Goal: Communication & Community: Answer question/provide support

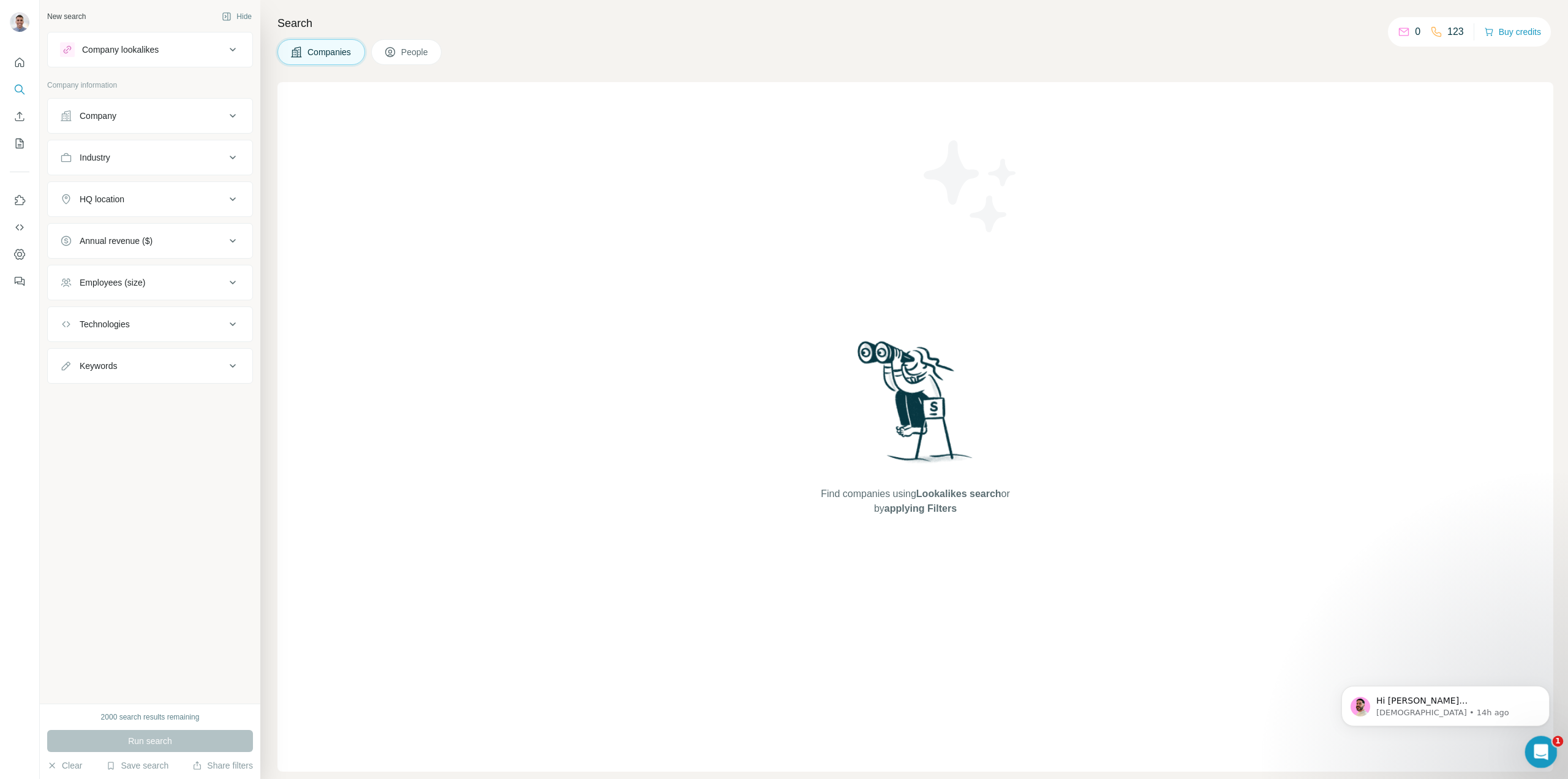
click at [1538, 753] on icon "Open Intercom Messenger" at bounding box center [1540, 750] width 20 height 20
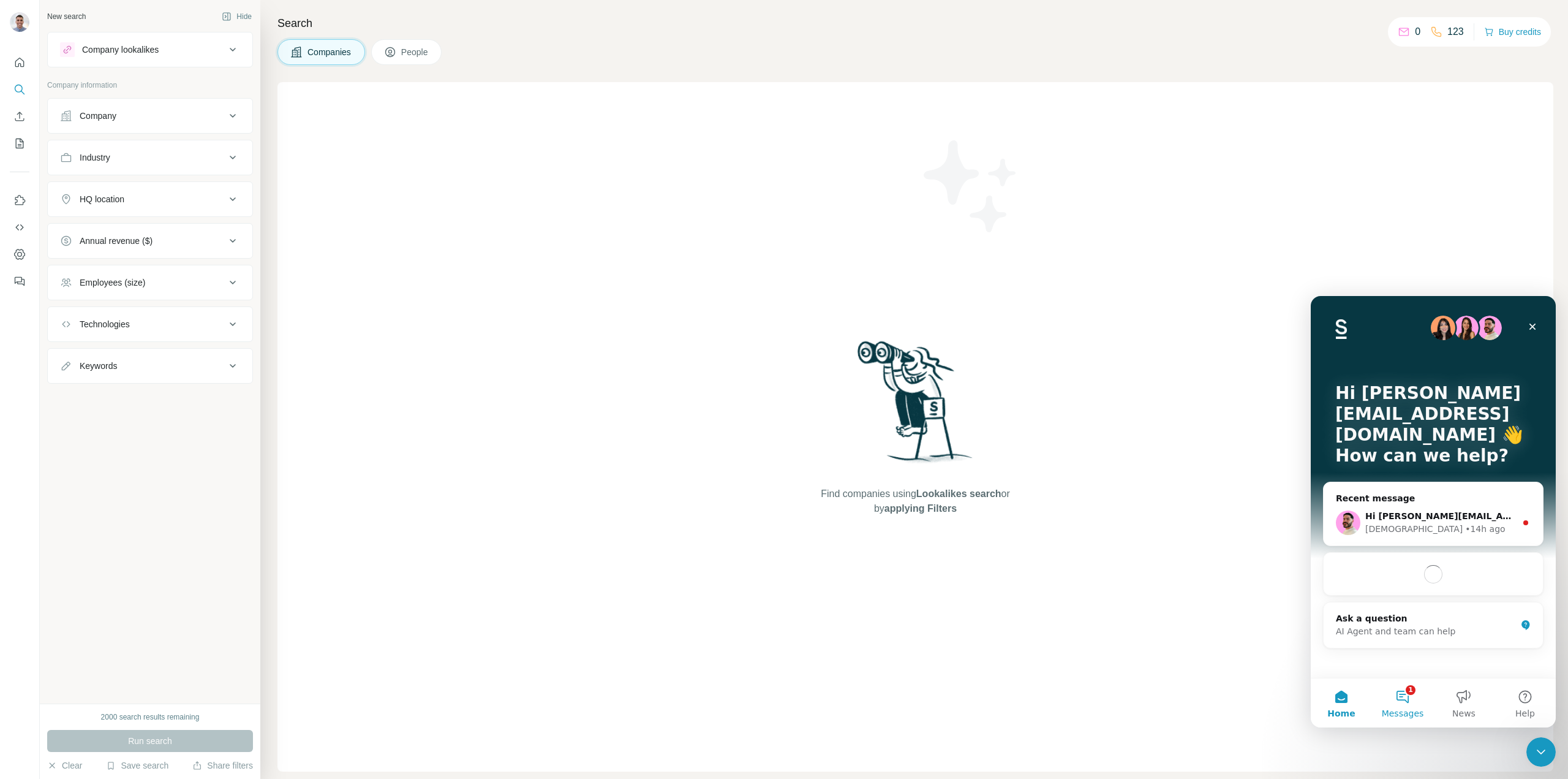
click at [1396, 703] on button "1 Messages" at bounding box center [1403, 703] width 62 height 49
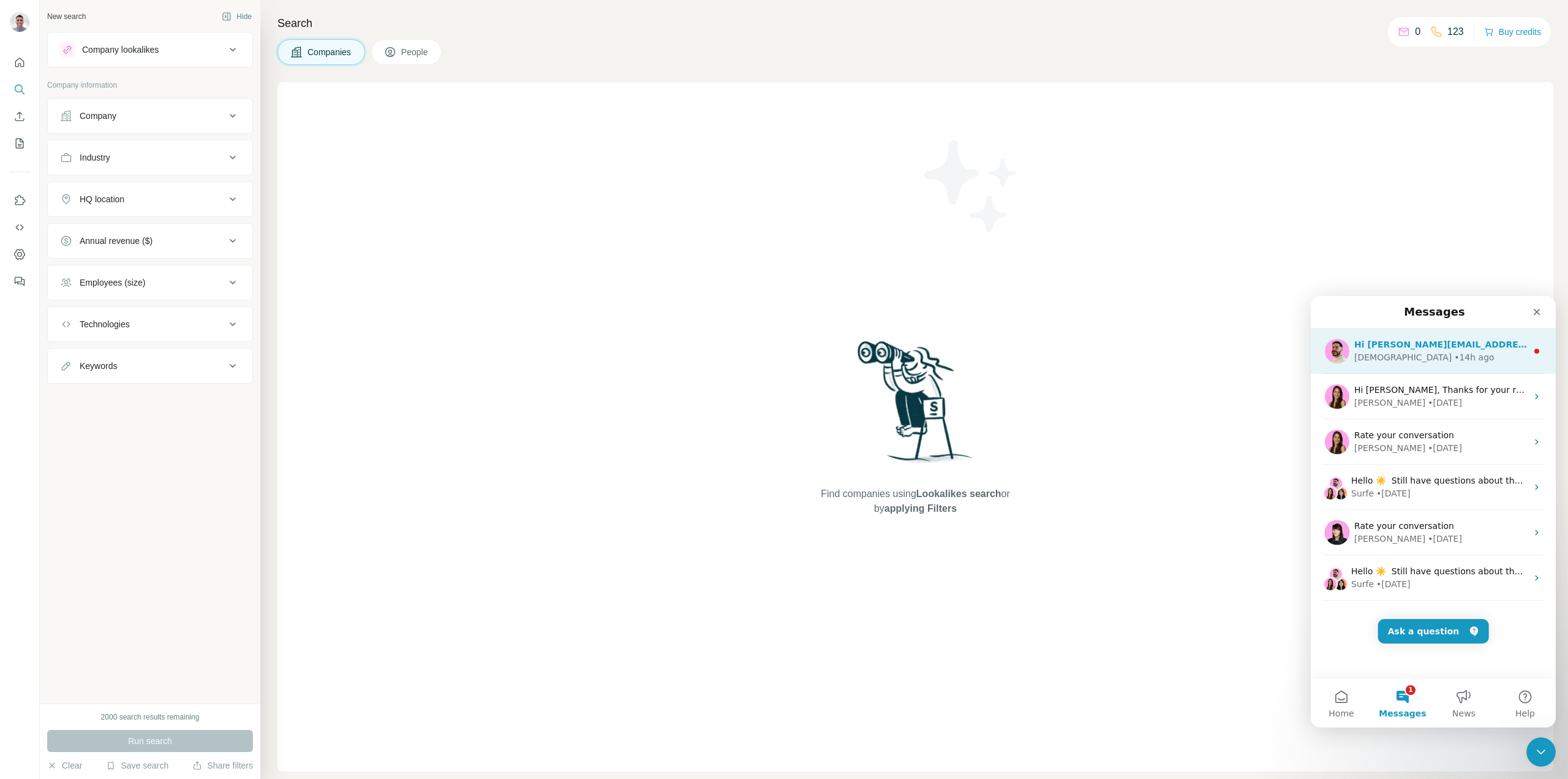
click at [1454, 353] on div "• 14h ago" at bounding box center [1474, 357] width 40 height 13
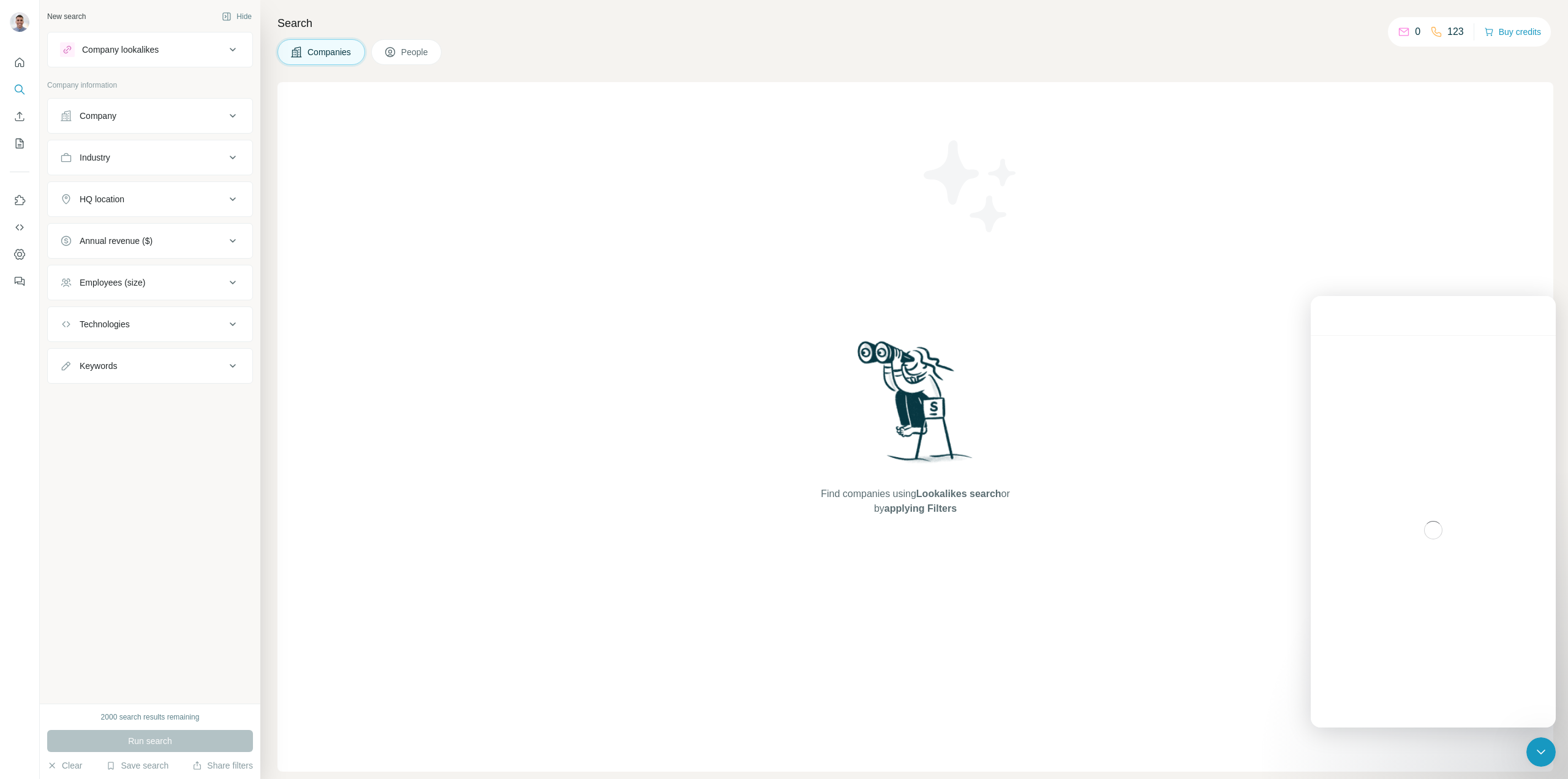
scroll to position [14, 0]
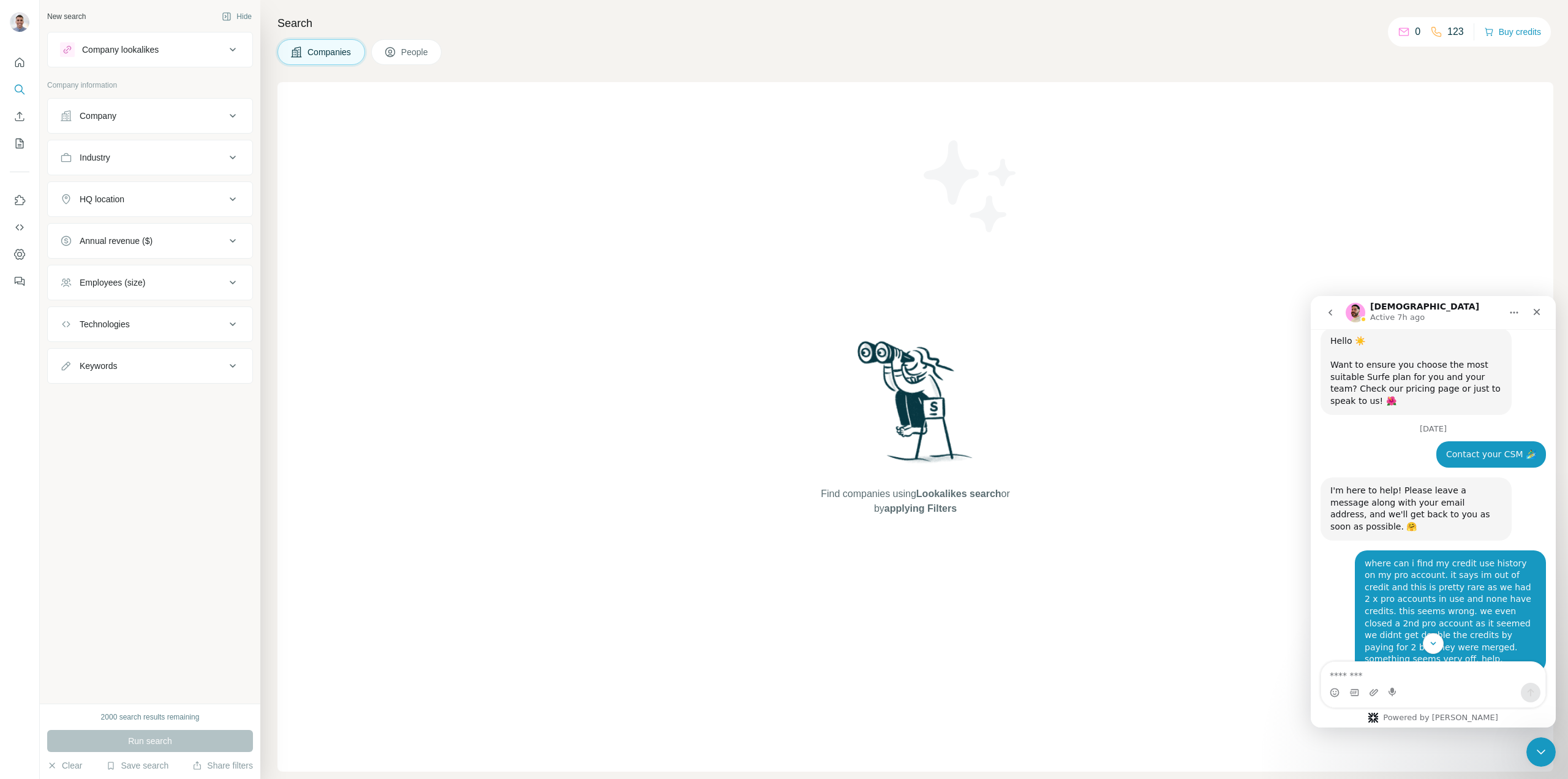
click at [1362, 671] on textarea "Message…" at bounding box center [1433, 672] width 224 height 21
type textarea "**********"
click at [1524, 696] on button "Send a message…" at bounding box center [1531, 692] width 19 height 19
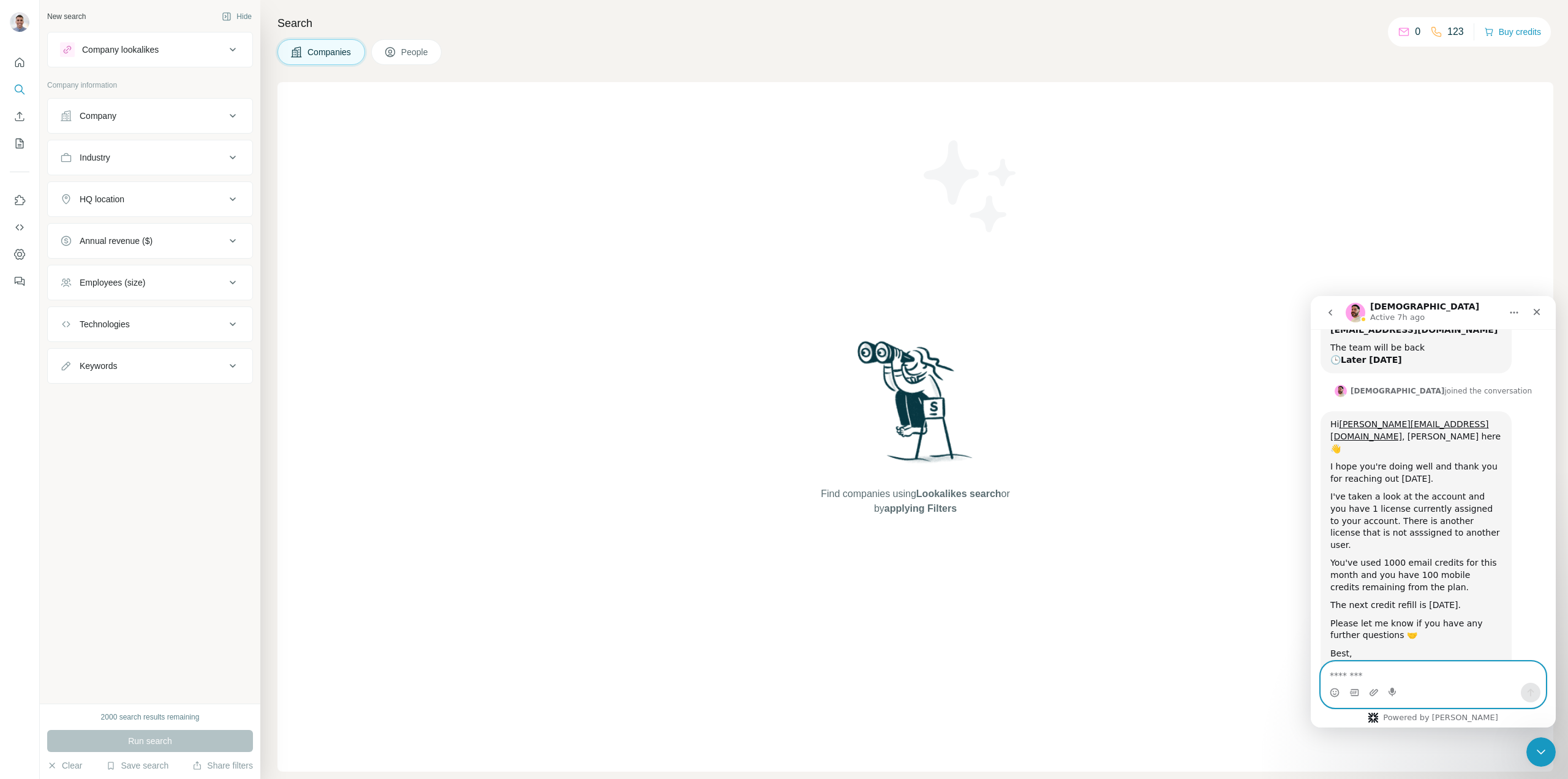
scroll to position [430, 0]
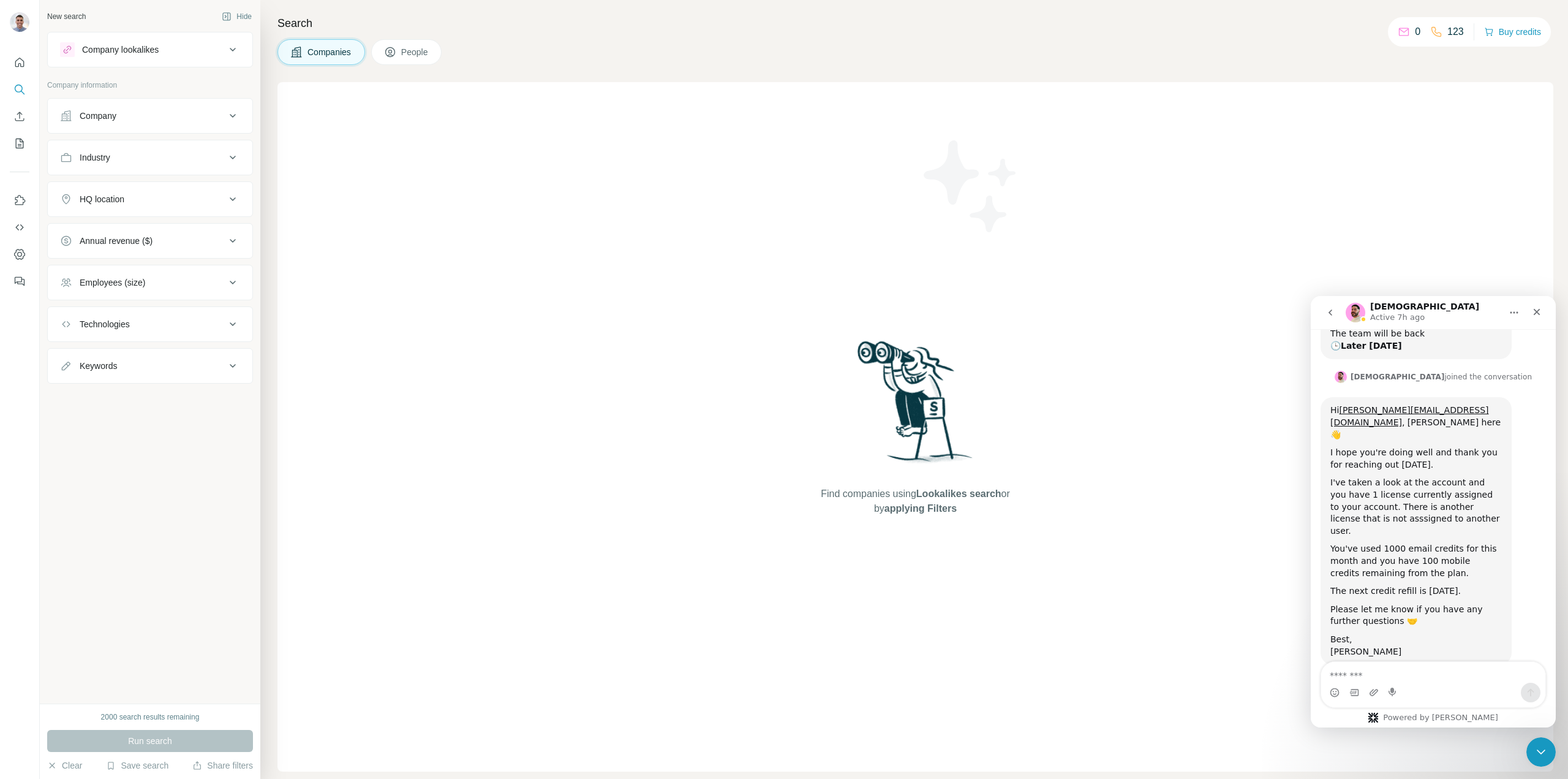
click at [1139, 450] on div "Find companies using Lookalikes search or by applying Filters" at bounding box center [916, 427] width 1276 height 689
click at [621, 33] on div "Search Companies People Find companies using Lookalikes search or by applying F…" at bounding box center [914, 390] width 1308 height 779
click at [1411, 679] on textarea "Message…" at bounding box center [1433, 672] width 224 height 21
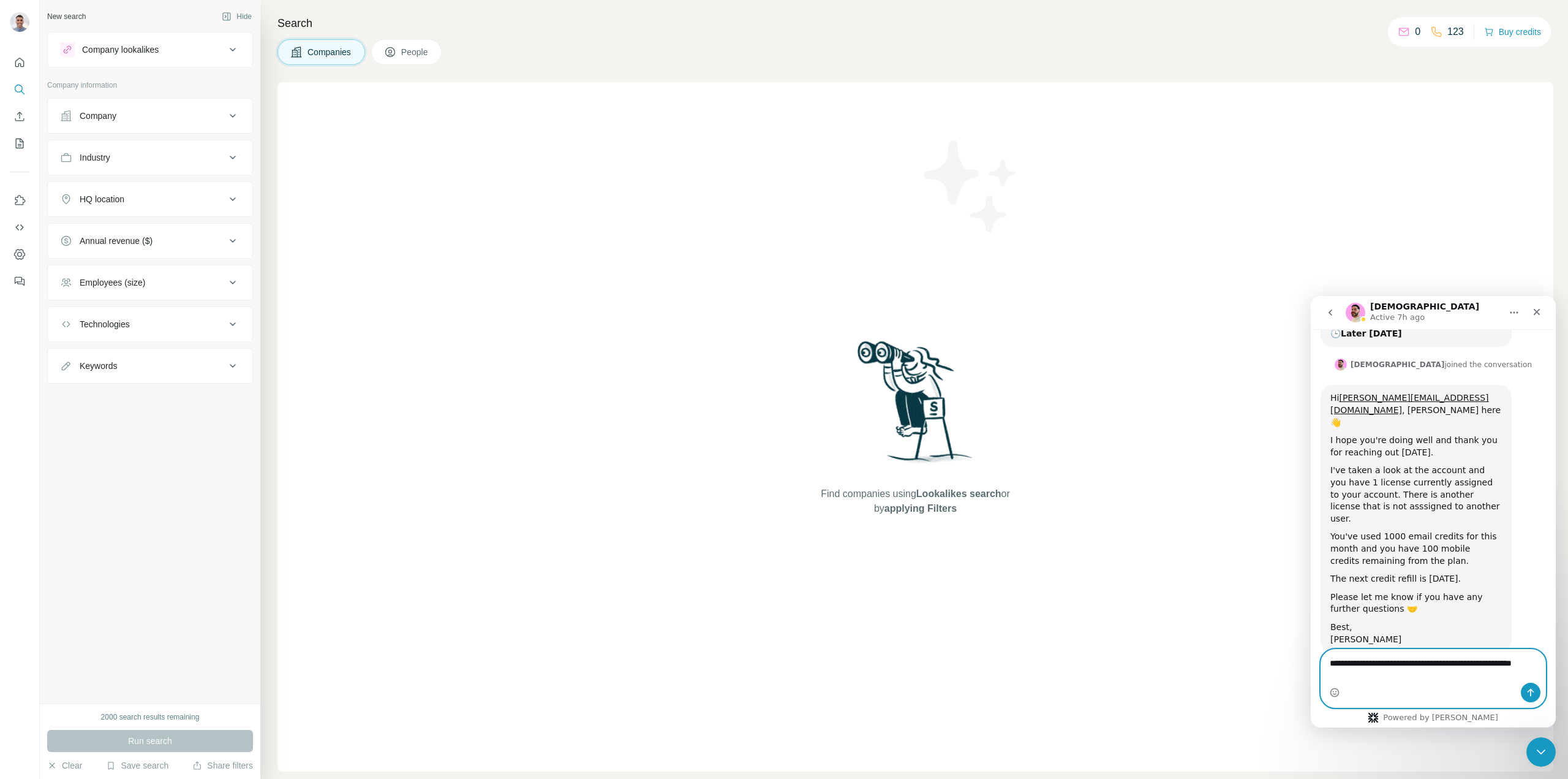
type textarea "**********"
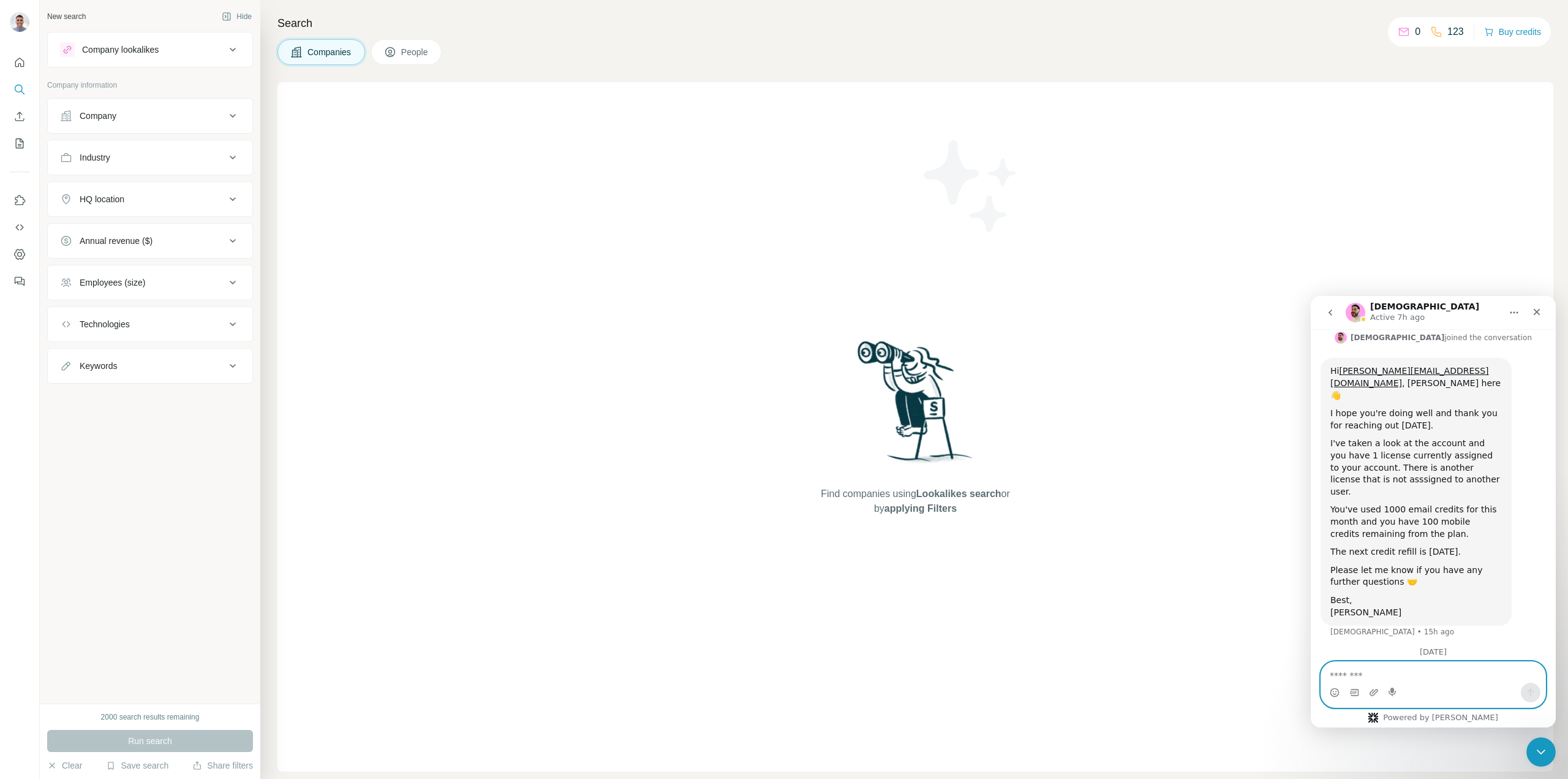
scroll to position [470, 0]
click at [1375, 679] on textarea "Message…" at bounding box center [1433, 672] width 224 height 21
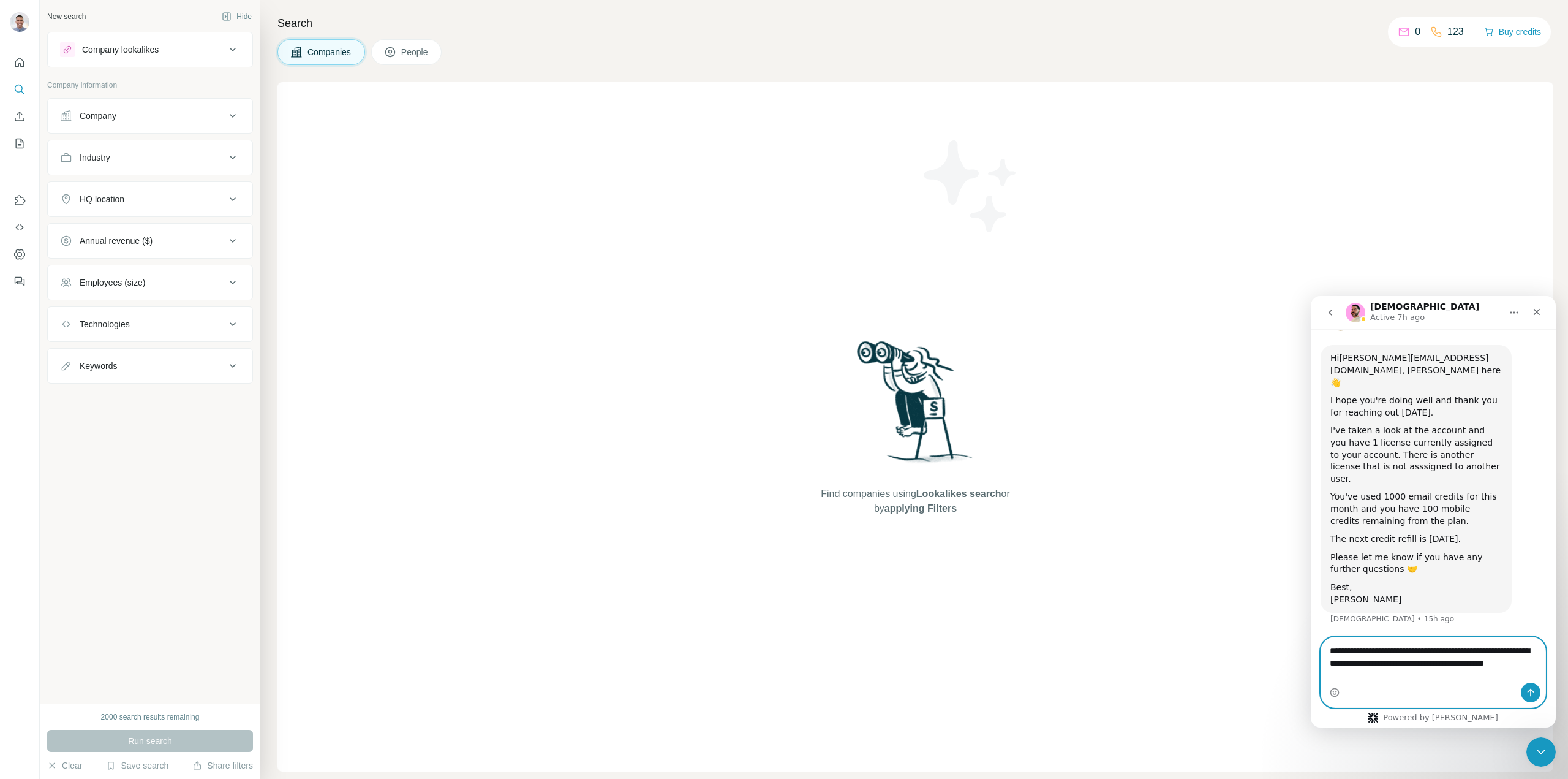
scroll to position [495, 0]
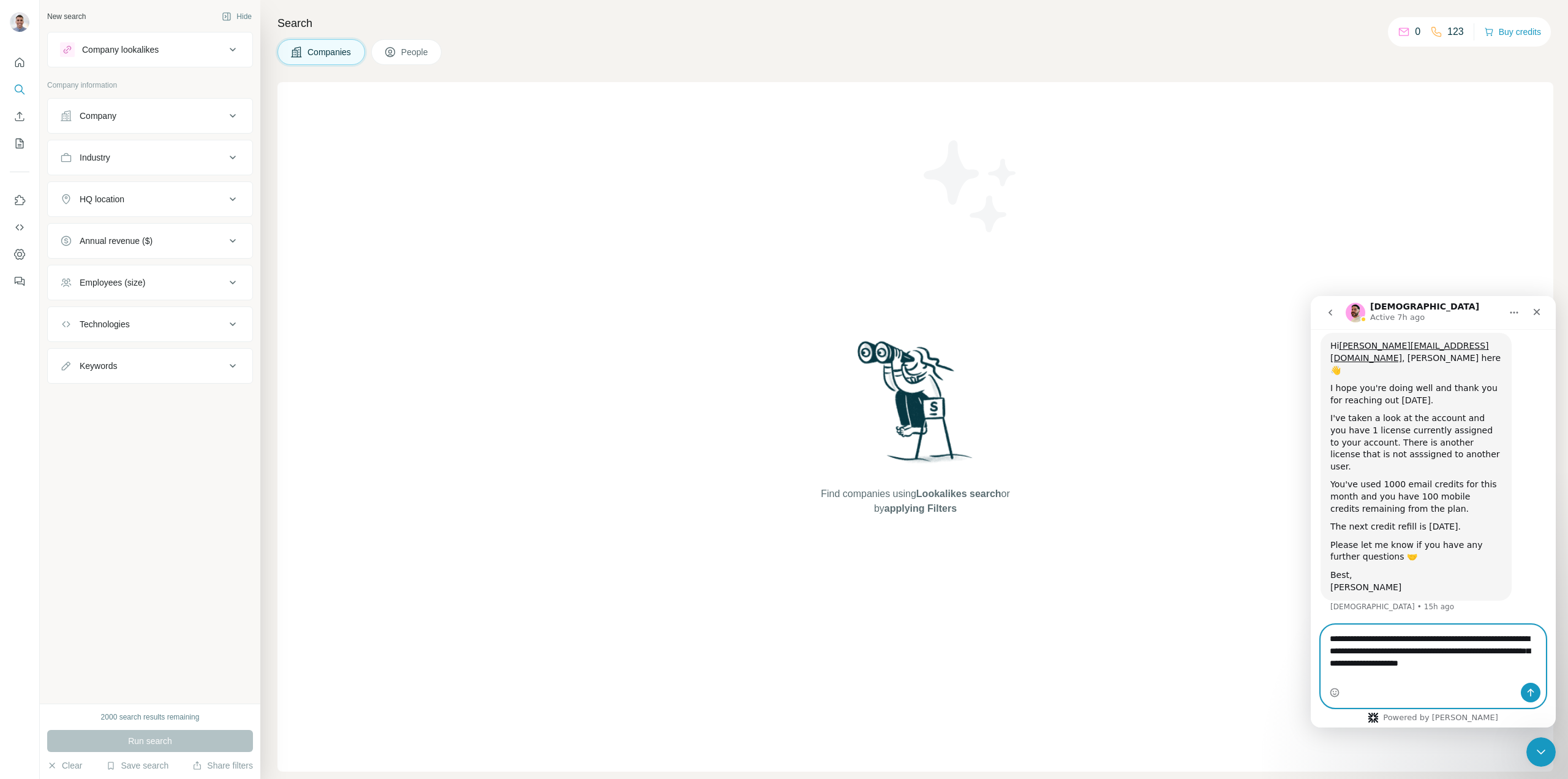
type textarea "**********"
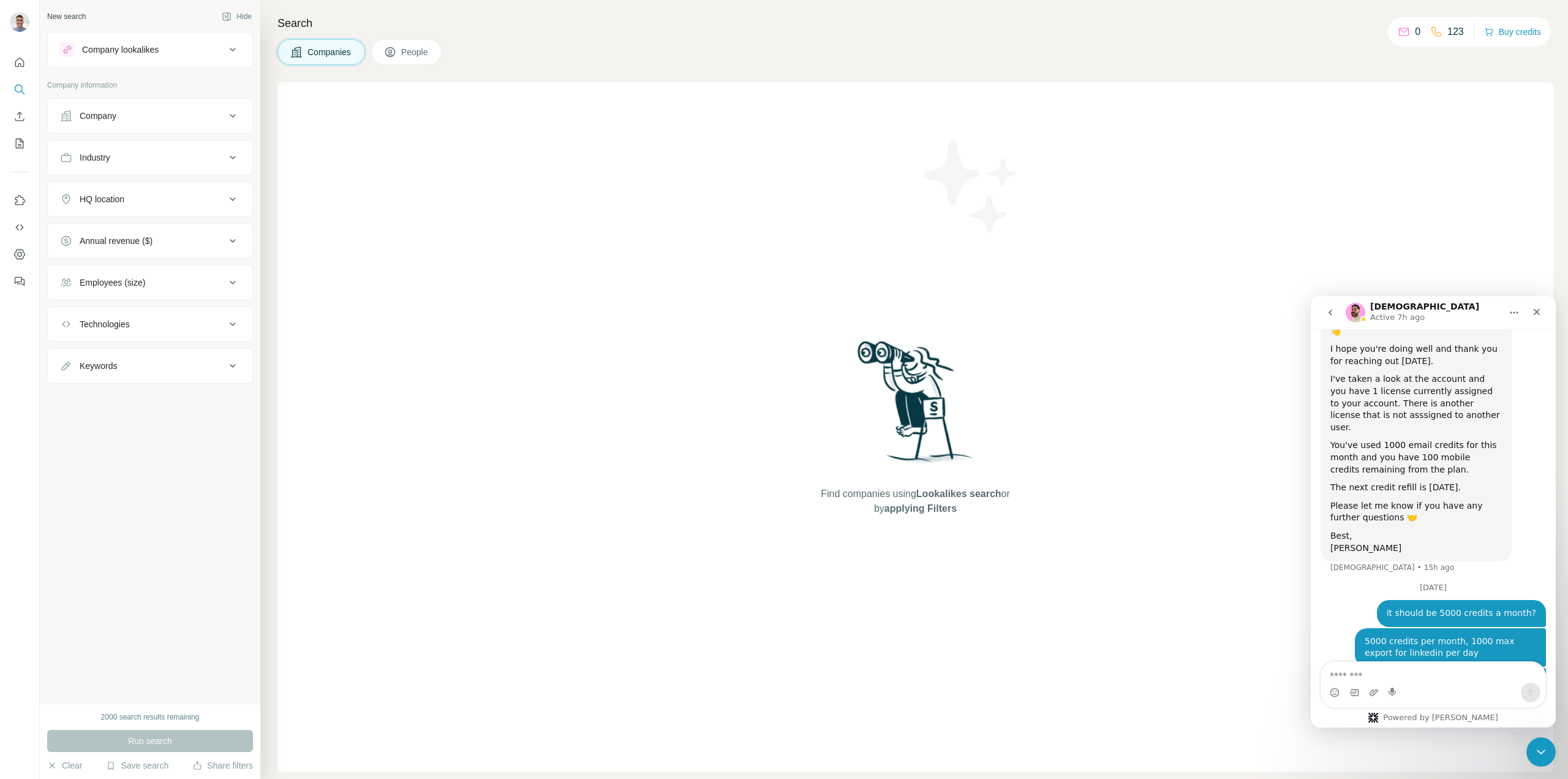
click at [1429, 685] on div "Intercom messenger" at bounding box center [1433, 692] width 224 height 19
click at [1209, 62] on div "Companies People" at bounding box center [916, 52] width 1276 height 25
click at [1417, 677] on textarea "Message…" at bounding box center [1433, 672] width 224 height 21
click at [1417, 675] on textarea "Message…" at bounding box center [1433, 672] width 224 height 21
click at [1417, 677] on textarea "Message…" at bounding box center [1433, 672] width 224 height 21
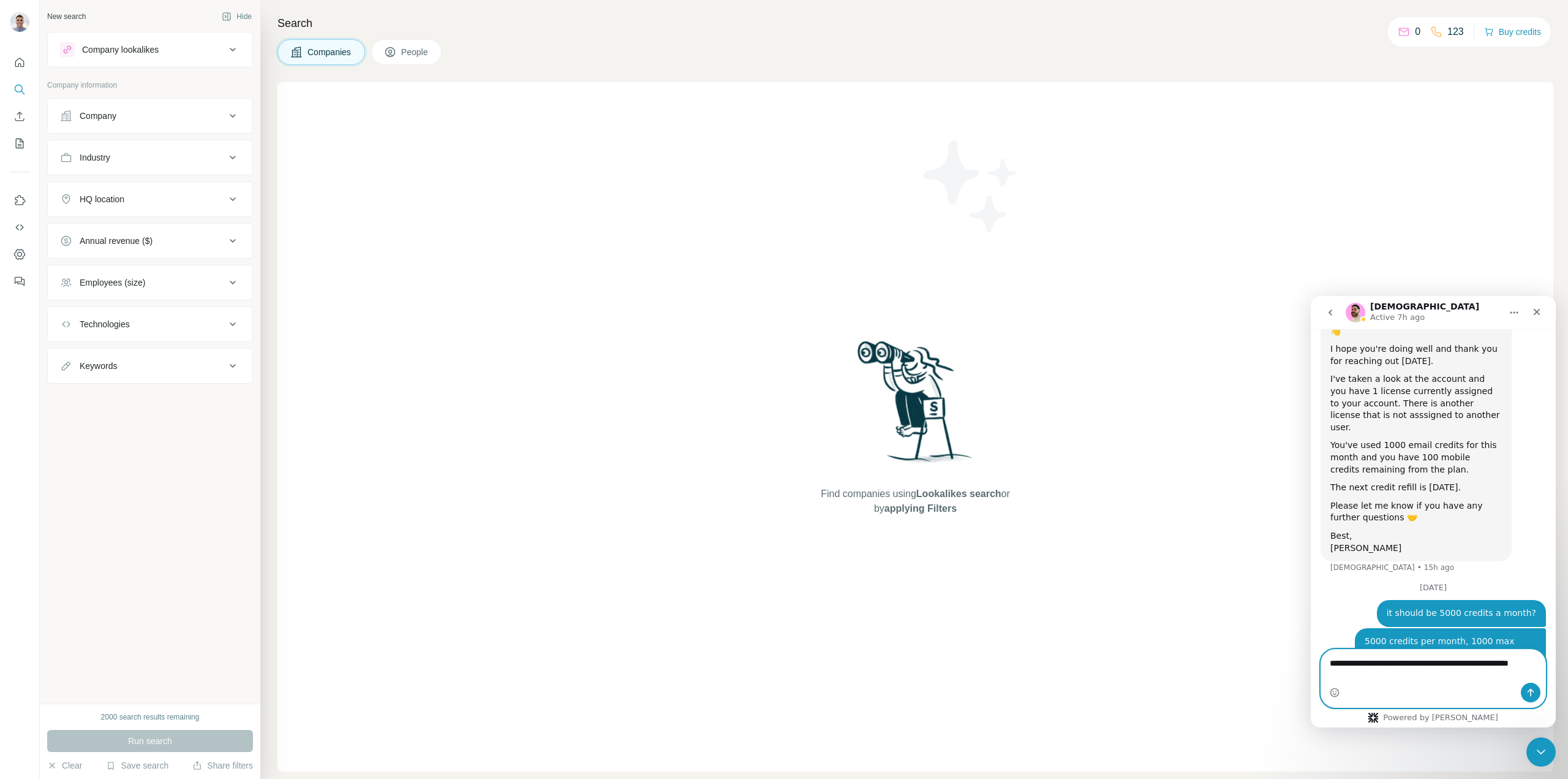
scroll to position [546, 0]
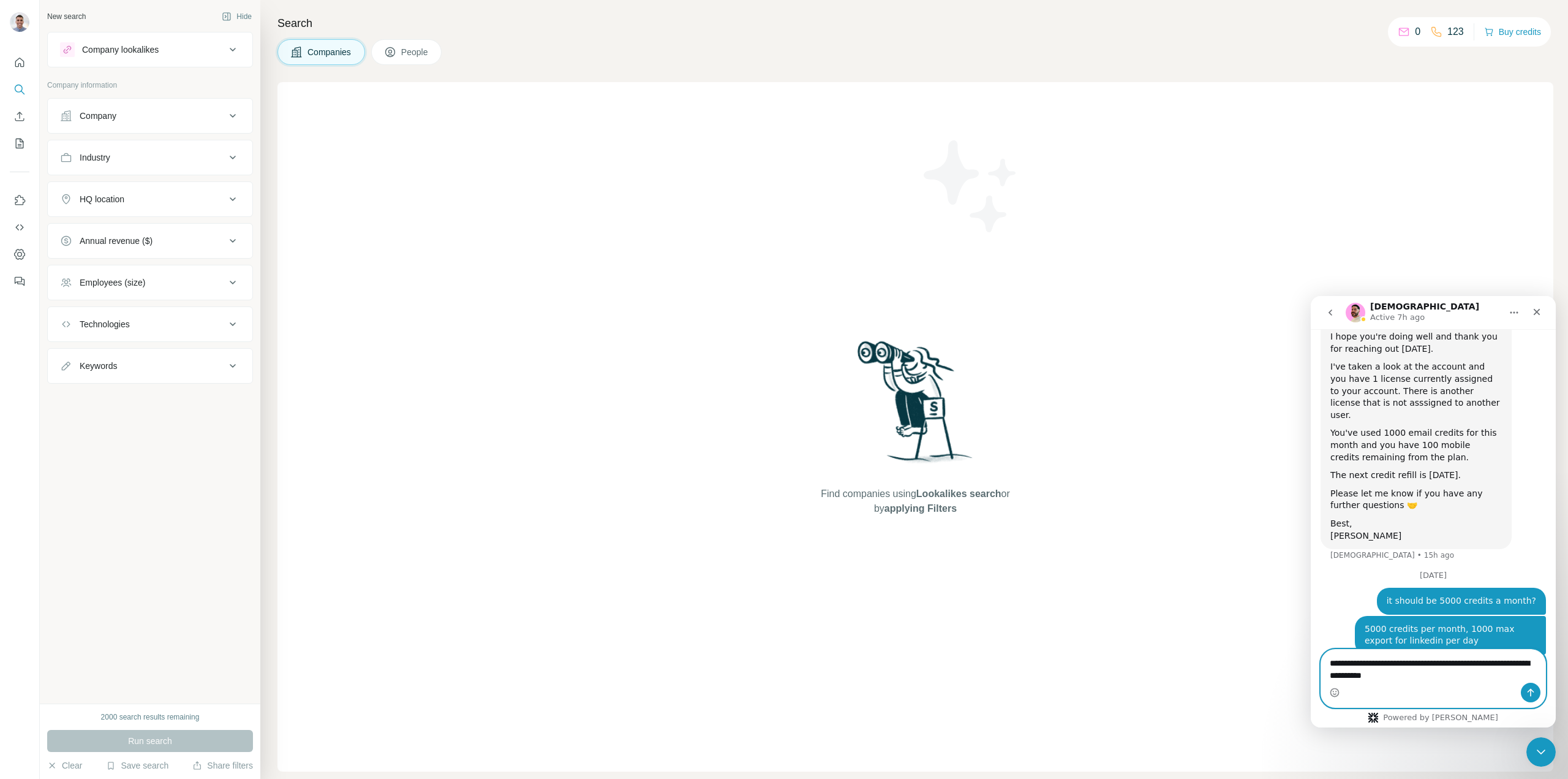
click at [1424, 674] on textarea "**********" at bounding box center [1433, 666] width 224 height 33
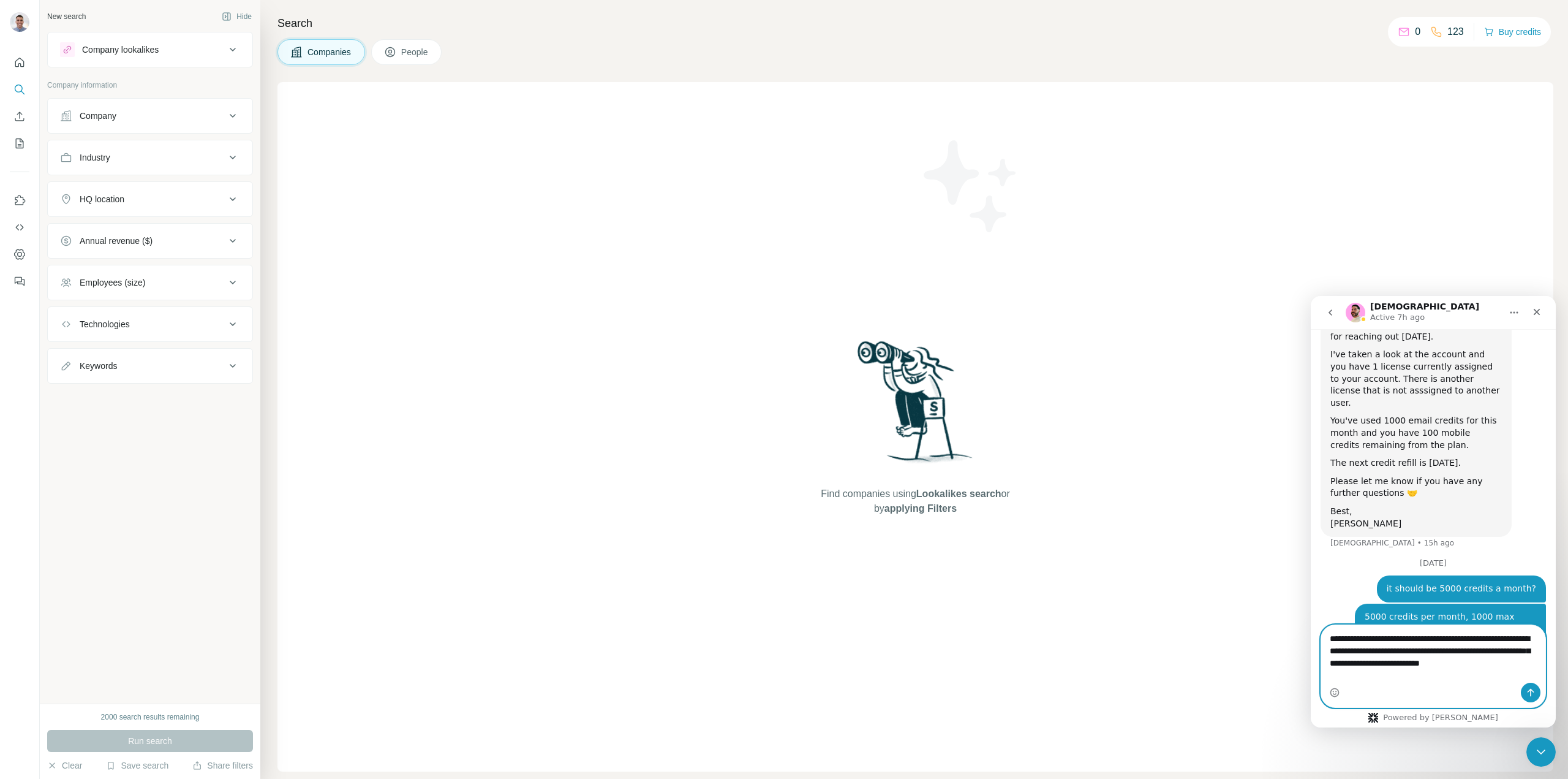
type textarea "**********"
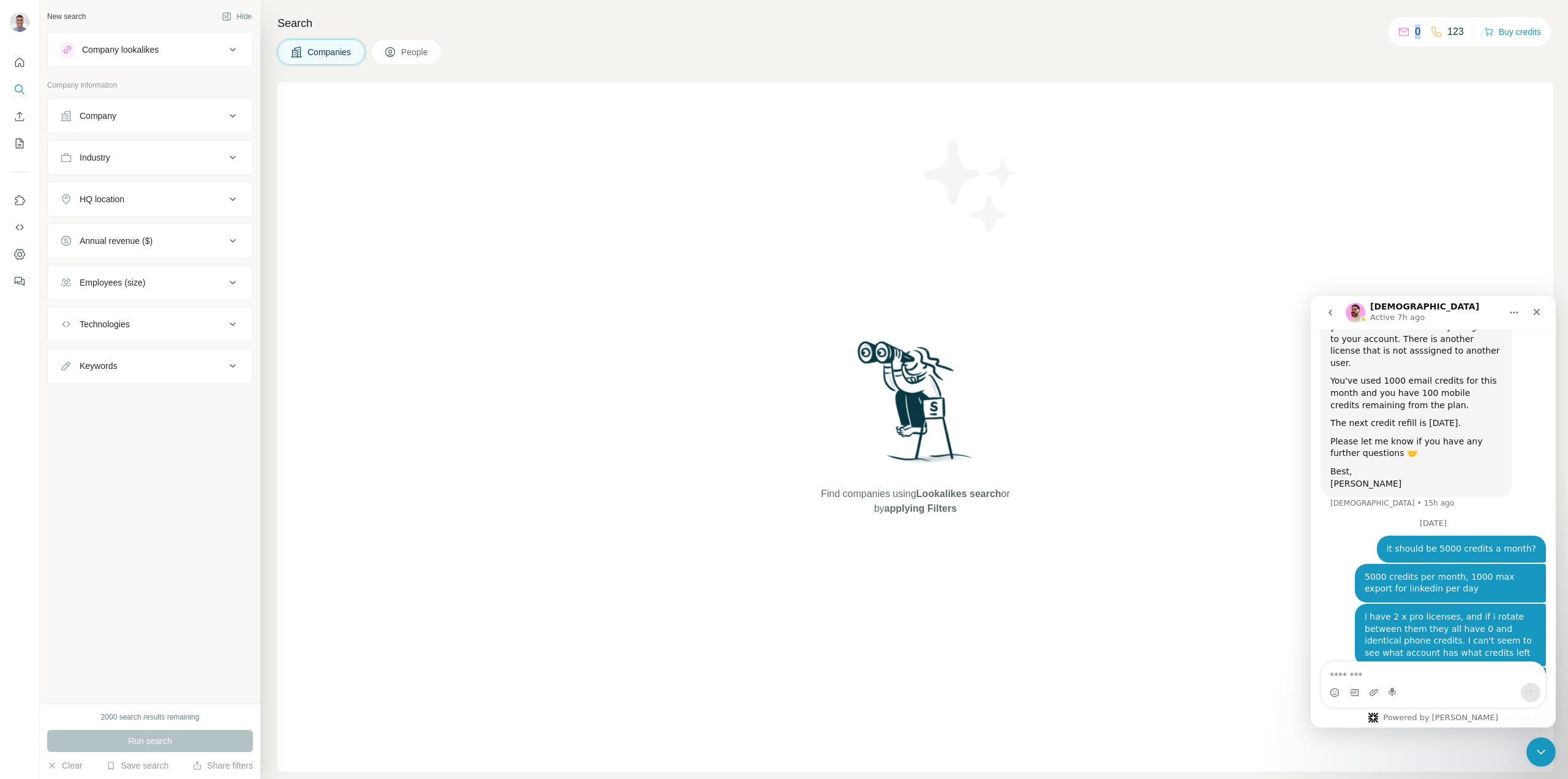
click at [1417, 32] on div "0 123" at bounding box center [1431, 32] width 66 height 17
click at [1407, 32] on div "0" at bounding box center [1409, 32] width 23 height 15
click at [1398, 31] on icon at bounding box center [1404, 31] width 12 height 12
click at [1398, 29] on icon at bounding box center [1404, 31] width 12 height 12
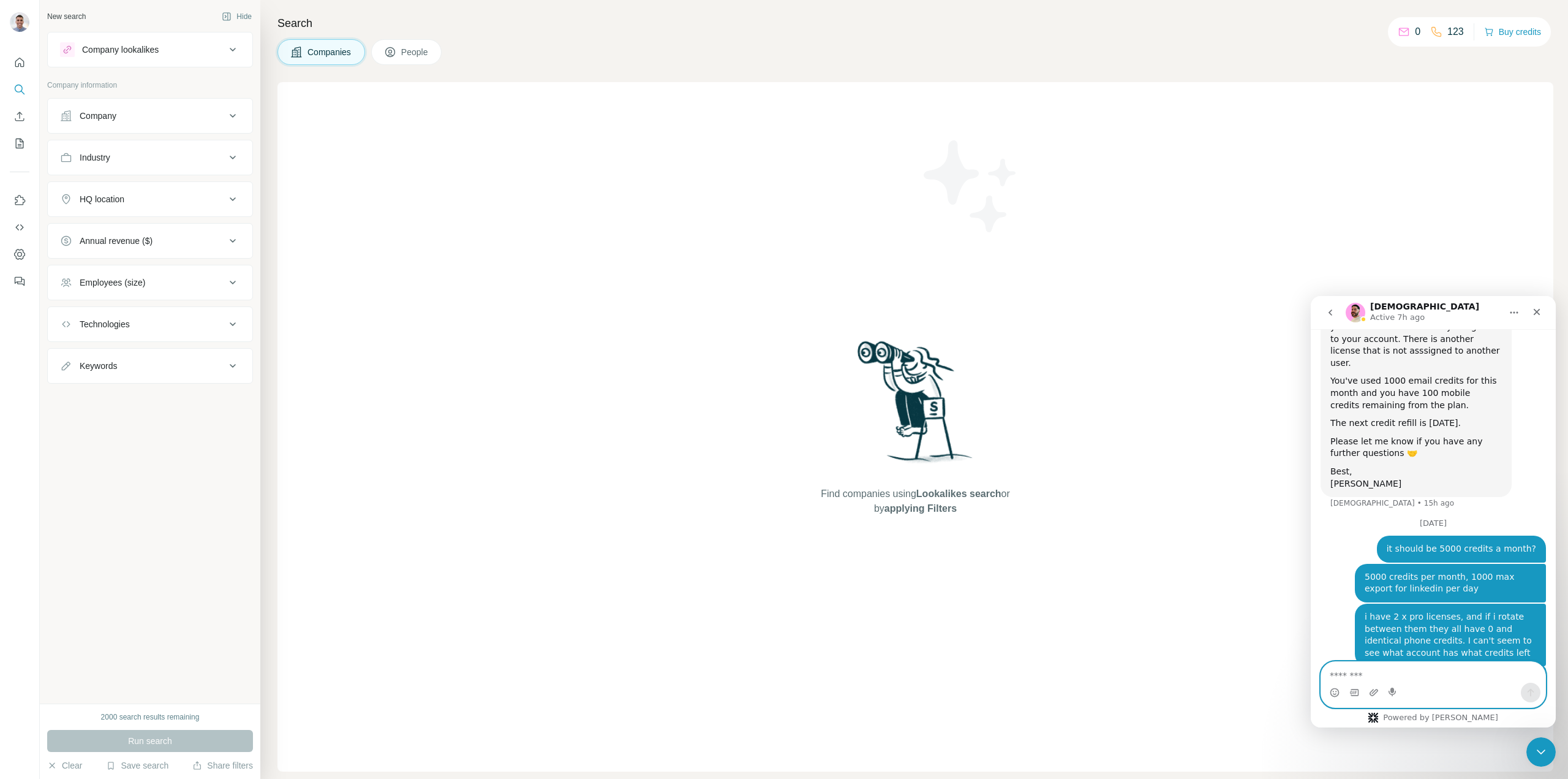
click at [1427, 673] on textarea "Message…" at bounding box center [1433, 672] width 224 height 21
click at [1426, 669] on textarea "Message…" at bounding box center [1433, 672] width 224 height 21
click at [1423, 670] on textarea "Message…" at bounding box center [1433, 672] width 224 height 21
click at [1423, 671] on textarea "Message…" at bounding box center [1433, 672] width 224 height 21
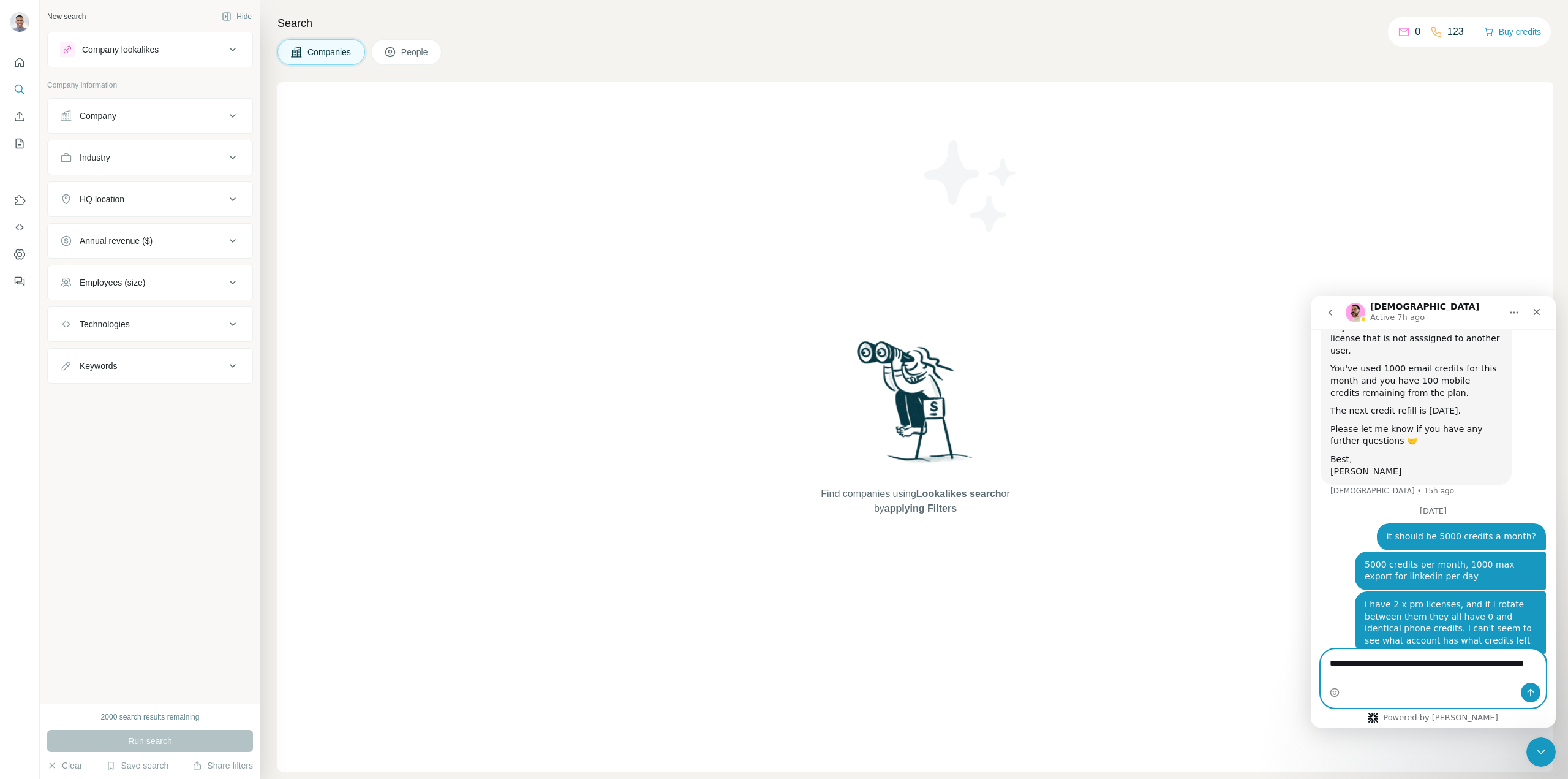
type textarea "**********"
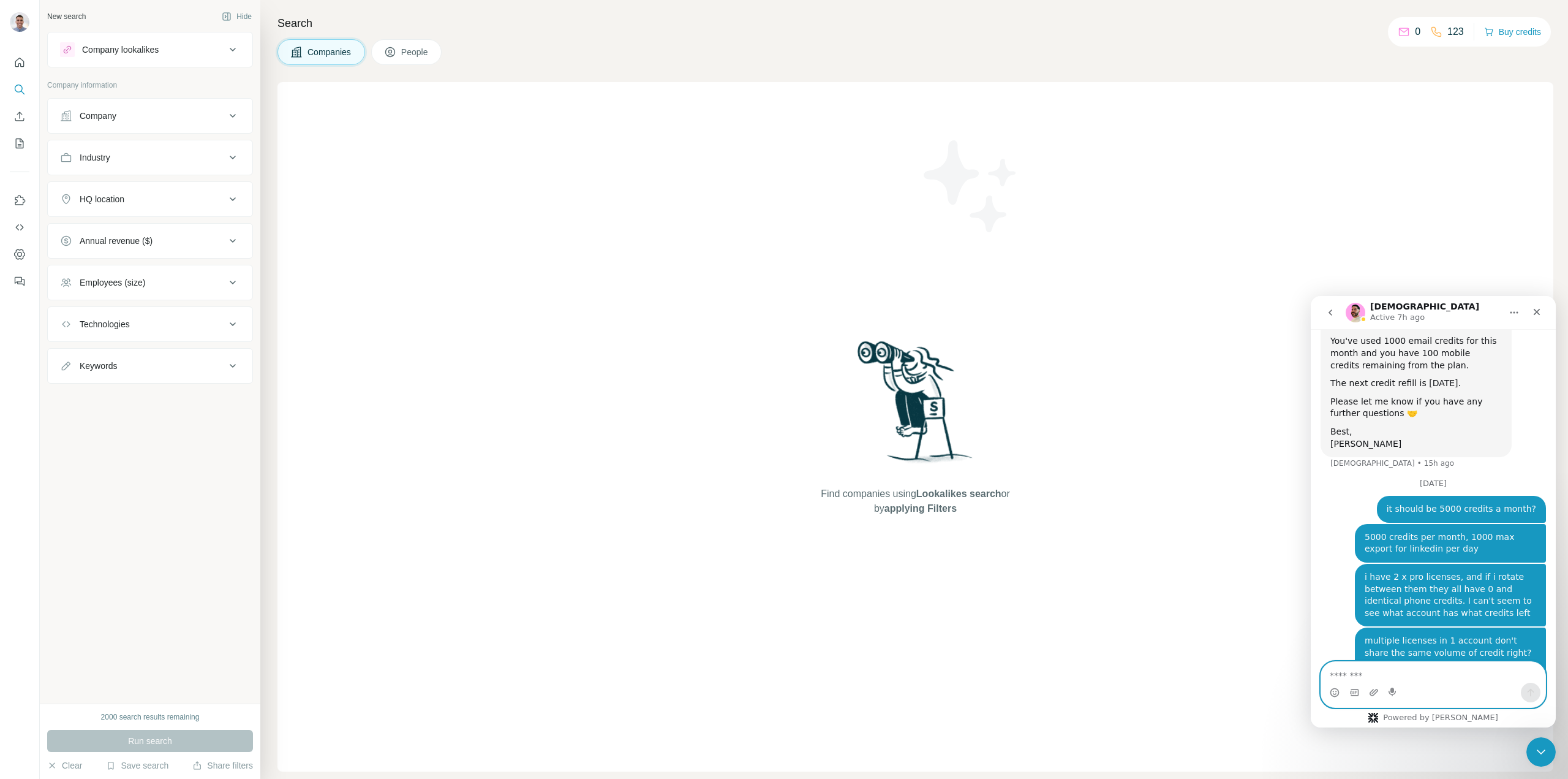
click at [1426, 671] on textarea "Message…" at bounding box center [1433, 672] width 224 height 21
